Goal: Find specific page/section: Find specific page/section

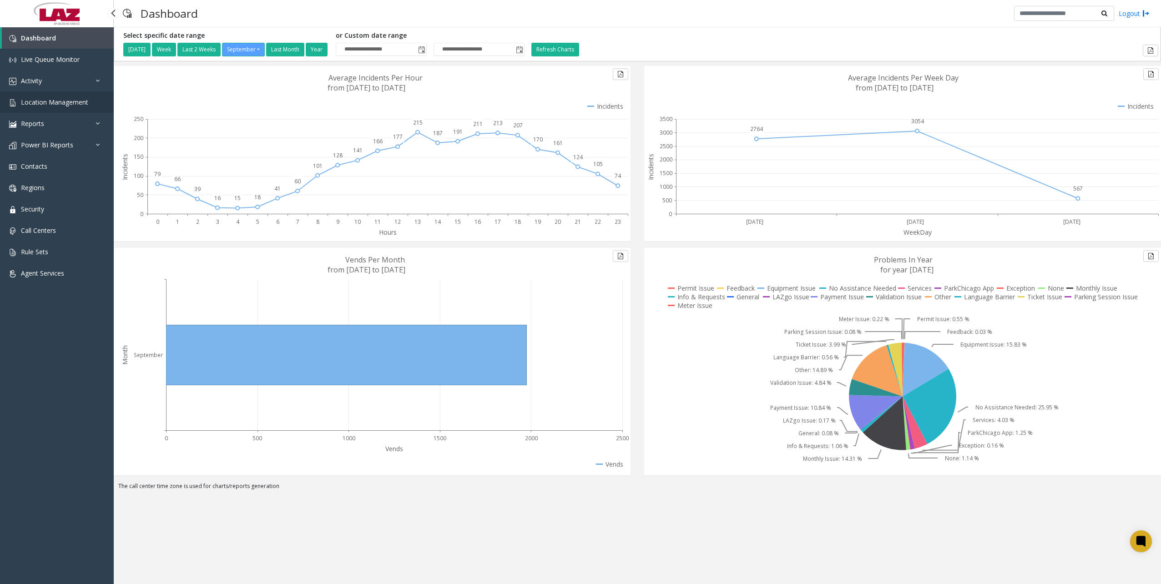
click at [55, 109] on link "Location Management" at bounding box center [57, 101] width 114 height 21
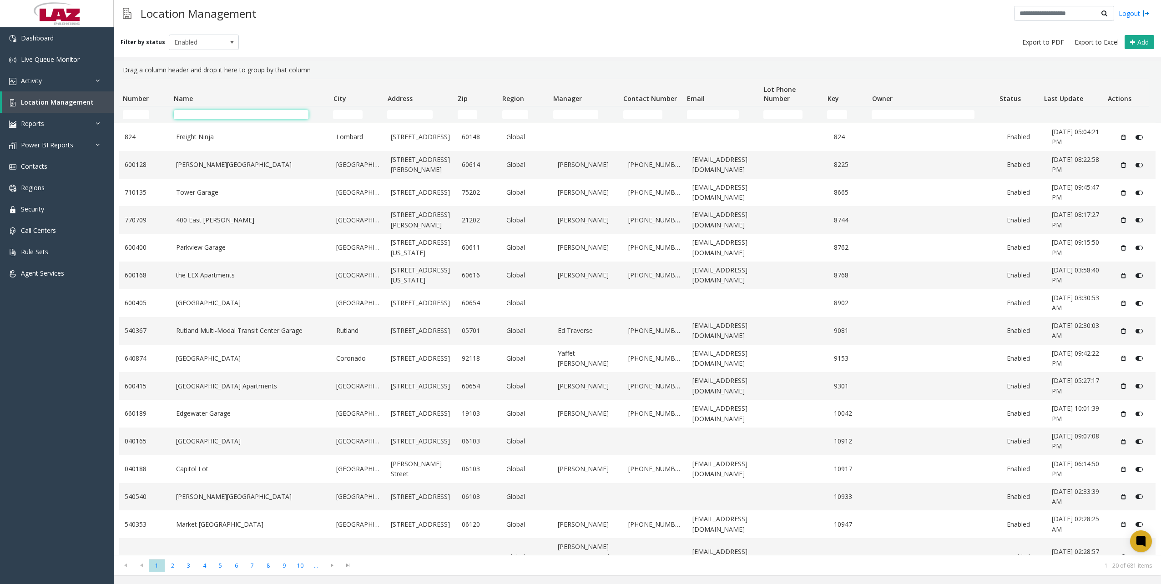
click at [233, 118] on input "Name Filter" at bounding box center [241, 114] width 135 height 9
type input "**********"
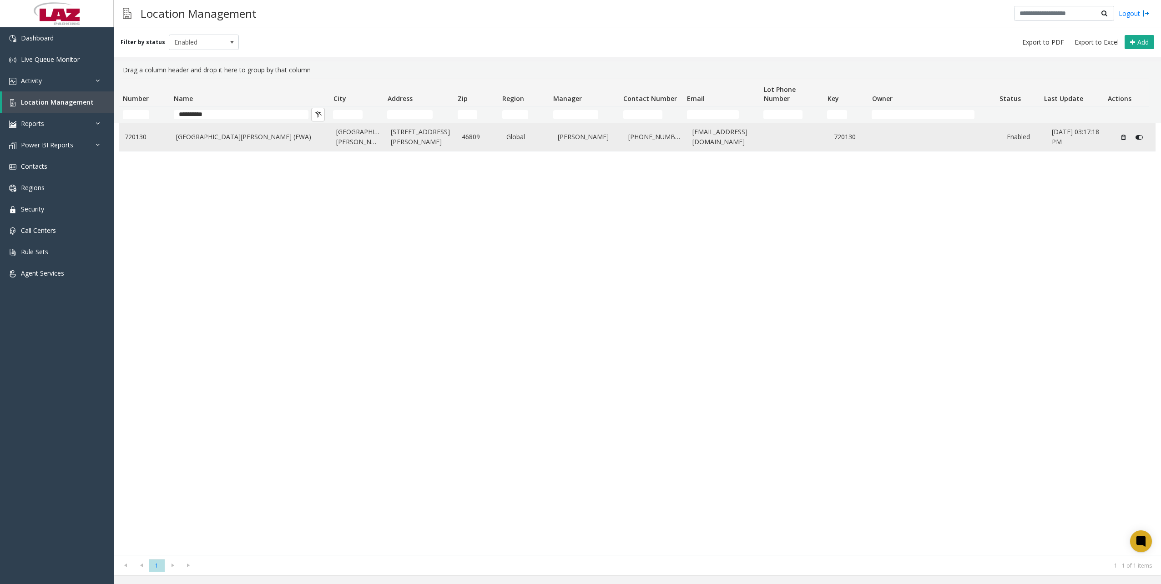
click at [136, 136] on link "720130" at bounding box center [145, 137] width 40 height 10
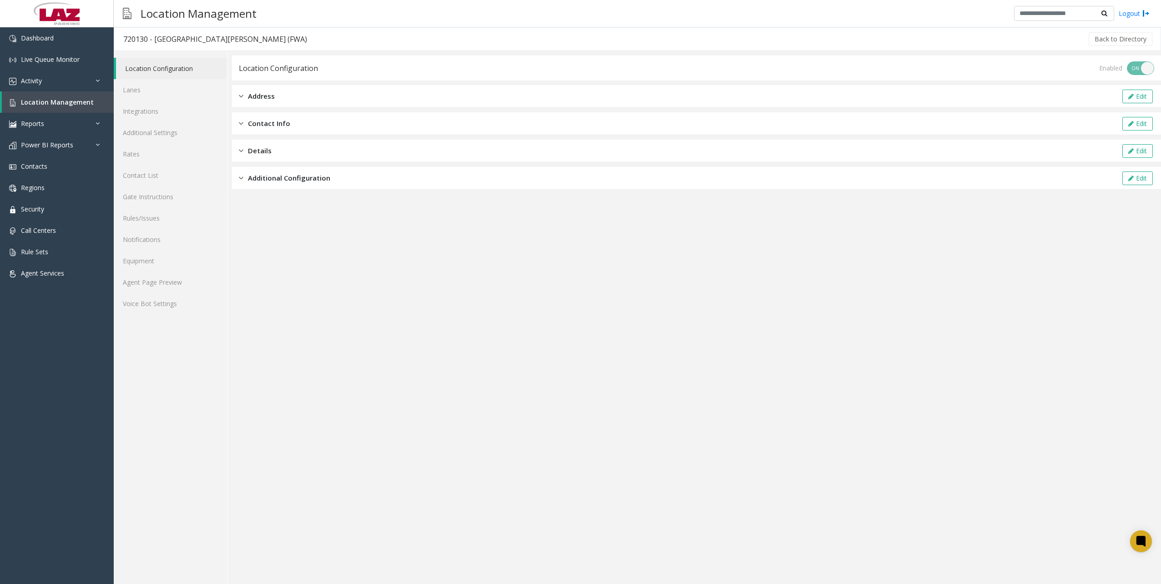
click at [136, 34] on div "720130 - [GEOGRAPHIC_DATA][PERSON_NAME] (FWA)" at bounding box center [215, 39] width 184 height 12
click at [136, 41] on div "720130 - [GEOGRAPHIC_DATA][PERSON_NAME] (FWA)" at bounding box center [215, 39] width 184 height 12
copy div "720130"
click at [149, 278] on link "Agent Page Preview" at bounding box center [170, 282] width 113 height 21
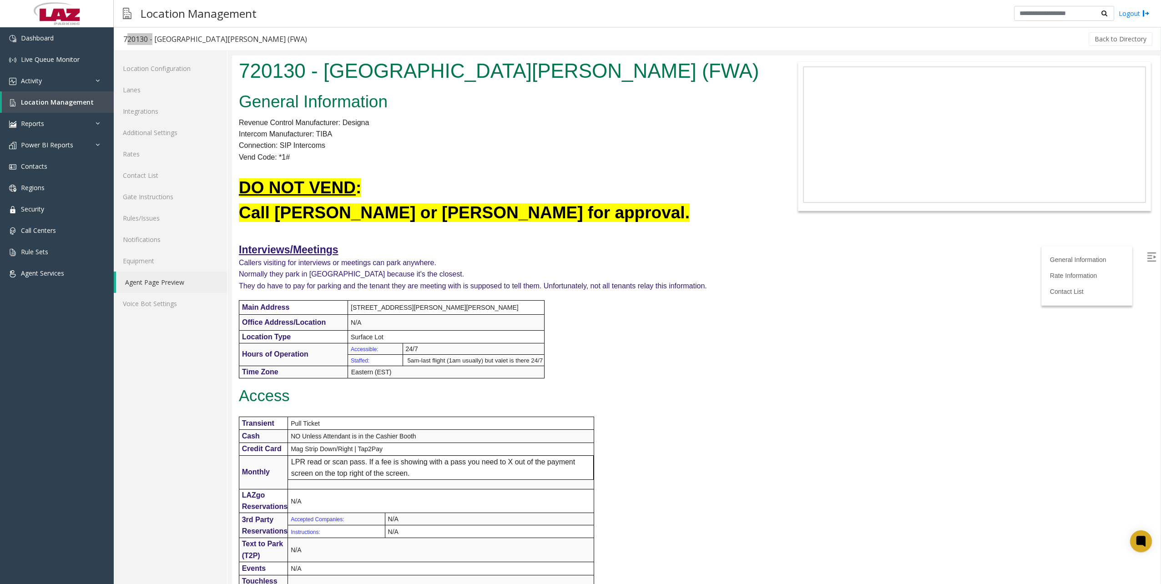
click at [619, 177] on h2 "DO NOT VEND :" at bounding box center [503, 188] width 528 height 24
click at [170, 75] on link "Location Configuration" at bounding box center [170, 68] width 113 height 21
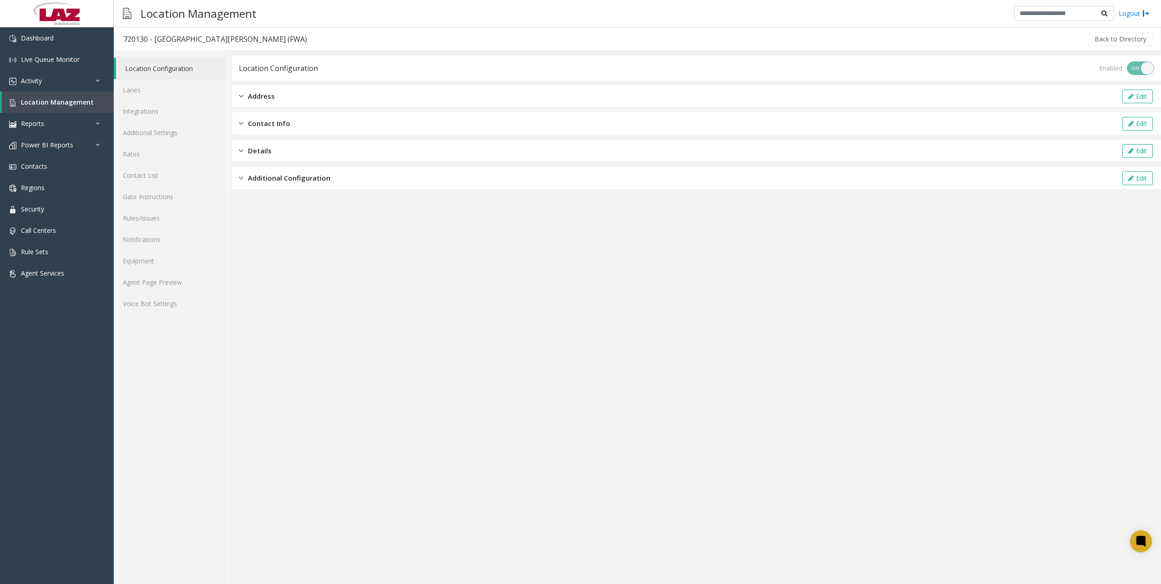
click at [526, 261] on app-location-configuration "Location Configuration Enabled ON OFF Address Edit Contact Info Edit Details Ed…" at bounding box center [696, 319] width 929 height 528
click at [140, 40] on div "720130 - [GEOGRAPHIC_DATA][PERSON_NAME] (FWA)" at bounding box center [215, 39] width 184 height 12
copy div "720130"
